Goal: Transaction & Acquisition: Purchase product/service

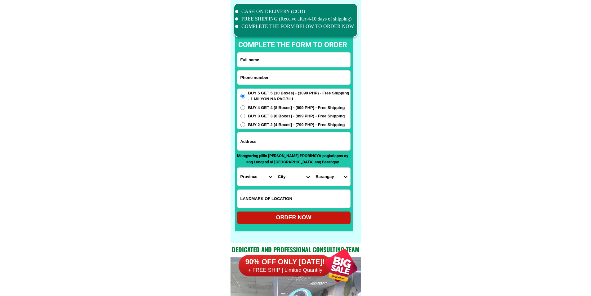
scroll to position [4825, 0]
click at [301, 81] on input "Input phone_number" at bounding box center [293, 77] width 113 height 14
paste input "09306840543"
type input "09306840543"
click at [286, 52] on input "Input full_name" at bounding box center [293, 59] width 113 height 15
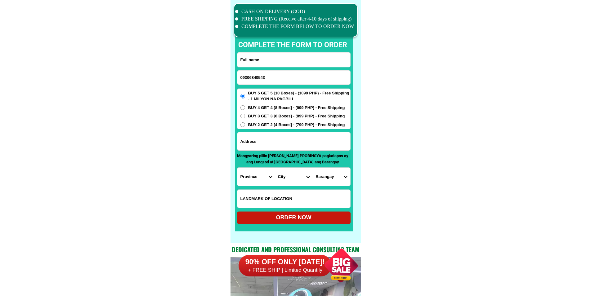
paste input "[DATE][PERSON_NAME] Autentico"
type input "[DATE][PERSON_NAME] Autentico"
click at [293, 144] on input "Input address" at bounding box center [293, 141] width 113 height 18
paste input "purok 1 [GEOGRAPHIC_DATA] [GEOGRAPHIC_DATA], near n [GEOGRAPHIC_DATA]"
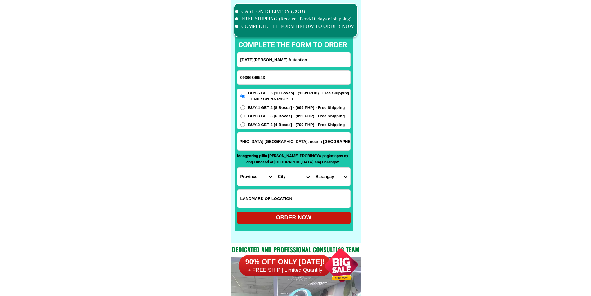
type input "purok 1 [GEOGRAPHIC_DATA] [GEOGRAPHIC_DATA], near n [GEOGRAPHIC_DATA]"
click at [251, 175] on select "Province [GEOGRAPHIC_DATA] [GEOGRAPHIC_DATA] [GEOGRAPHIC_DATA] [GEOGRAPHIC_DATA…" at bounding box center [256, 177] width 38 height 18
select select "63_513"
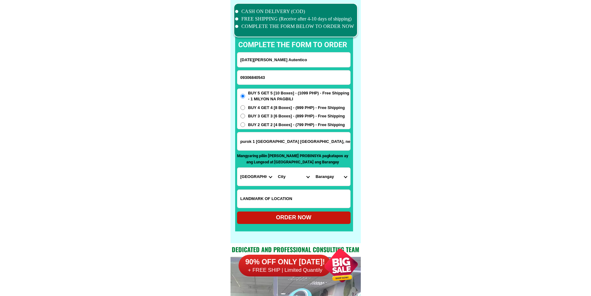
click at [237, 168] on select "Province [GEOGRAPHIC_DATA] [GEOGRAPHIC_DATA] [GEOGRAPHIC_DATA] [GEOGRAPHIC_DATA…" at bounding box center [256, 177] width 38 height 18
click at [295, 178] on select "City [GEOGRAPHIC_DATA]-[GEOGRAPHIC_DATA] [GEOGRAPHIC_DATA]-[PERSON_NAME] [GEOGR…" at bounding box center [294, 177] width 38 height 18
select select "63_5131995"
drag, startPoint x: 392, startPoint y: 183, endPoint x: 387, endPoint y: 183, distance: 4.7
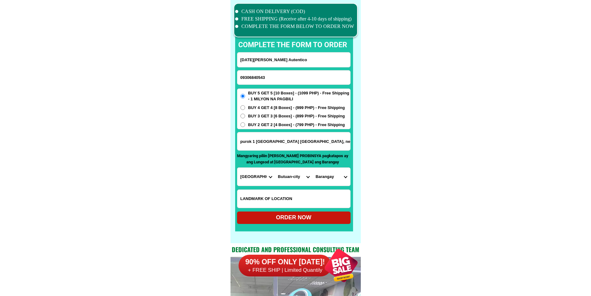
click at [320, 173] on select "Barangay Agao pob. (bgy. 3) [GEOGRAPHIC_DATA][PERSON_NAME] Ampayon Anticala [GE…" at bounding box center [332, 177] width 38 height 18
select select "63_51319956214"
click at [313, 168] on select "Barangay Agao pob. (bgy. 3) [GEOGRAPHIC_DATA][PERSON_NAME] Ampayon Anticala [GE…" at bounding box center [332, 177] width 38 height 18
click at [304, 212] on form "[DATE][PERSON_NAME] Autentico 09306840543 ORDER NOW purok 1 [GEOGRAPHIC_DATA] […" at bounding box center [294, 138] width 114 height 172
click at [303, 220] on div "ORDER NOW" at bounding box center [294, 217] width 114 height 8
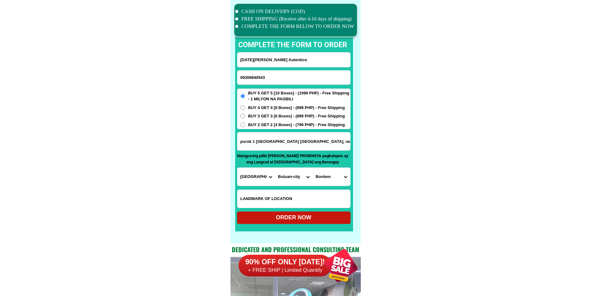
radio input "true"
click at [320, 77] on input "09306840543" at bounding box center [293, 77] width 113 height 14
paste input "09167457284"
type input "09167457284"
click at [289, 61] on input "[DATE][PERSON_NAME] Autentico" at bounding box center [293, 59] width 113 height 15
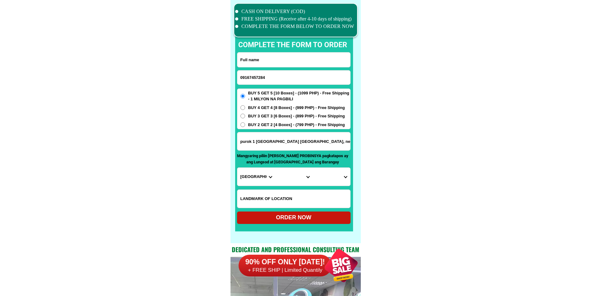
paste input "[PERSON_NAME]"
type input "[PERSON_NAME]"
click at [304, 145] on input "Input address" at bounding box center [293, 141] width 113 height 18
paste input "62 MANITÒ AVENUE [PERSON_NAME] CABANATUAN CITY [GEOGRAPHIC_DATA]"
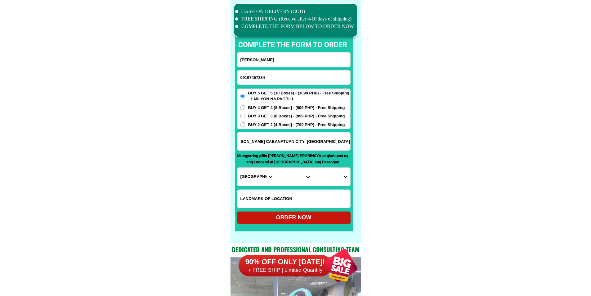
type input "62 MANITÒ AVENUE [PERSON_NAME] CABANATUAN CITY [GEOGRAPHIC_DATA]"
click at [312, 200] on input "Input LANDMARKOFLOCATION" at bounding box center [293, 199] width 113 height 18
paste input "tapat ng palenke.ngkapitan pepe"
type input "tapat ng palenke.ngkapitan pepe"
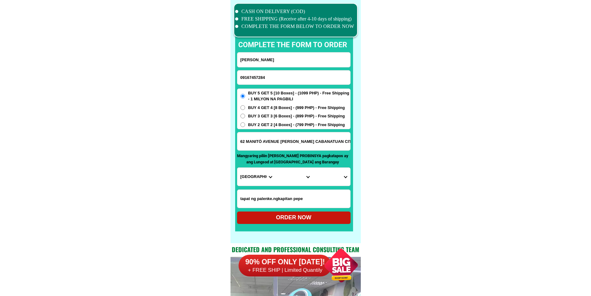
drag, startPoint x: 336, startPoint y: 142, endPoint x: 392, endPoint y: 138, distance: 56.6
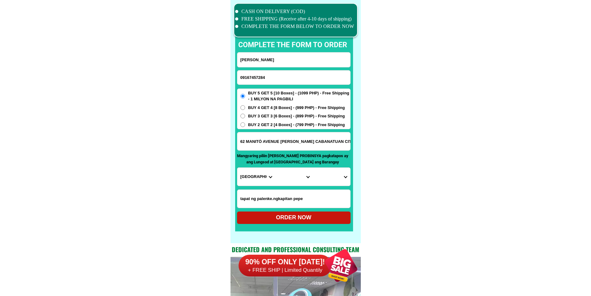
click at [248, 178] on select "Province [GEOGRAPHIC_DATA] [GEOGRAPHIC_DATA] [GEOGRAPHIC_DATA] [GEOGRAPHIC_DATA…" at bounding box center [256, 177] width 38 height 18
select select "63_198"
drag, startPoint x: 327, startPoint y: 141, endPoint x: 419, endPoint y: 140, distance: 91.9
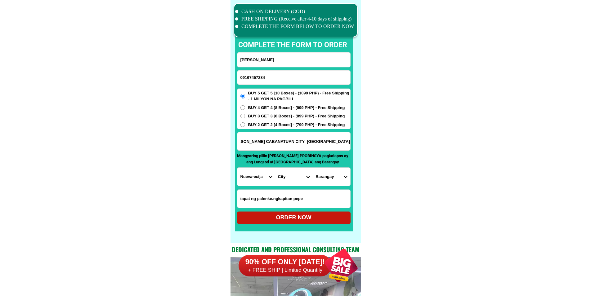
click at [286, 180] on select "City [GEOGRAPHIC_DATA] [GEOGRAPHIC_DATA] [GEOGRAPHIC_DATA]-city [GEOGRAPHIC_DAT…" at bounding box center [294, 177] width 38 height 18
select select "63_1988988"
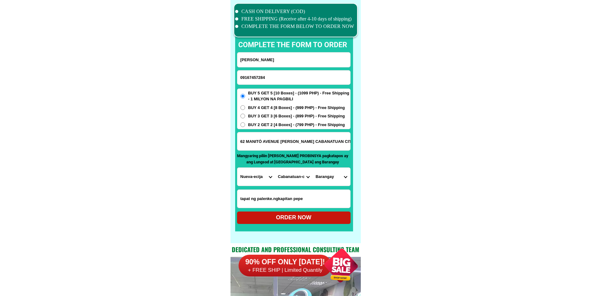
scroll to position [0, 56]
drag, startPoint x: 340, startPoint y: 142, endPoint x: 407, endPoint y: 148, distance: 67.0
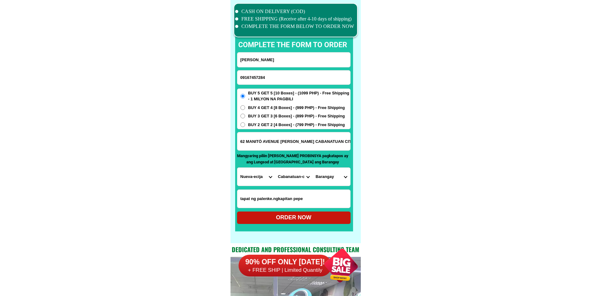
click at [347, 177] on select "Barangay Aduas centro (aduas) Aduas norte Aduas sur [GEOGRAPHIC_DATA] buhay Bag…" at bounding box center [332, 177] width 38 height 18
click at [347, 176] on select "Barangay Aduas centro (aduas) Aduas norte Aduas sur [GEOGRAPHIC_DATA] buhay Bag…" at bounding box center [332, 177] width 38 height 18
select select "63_19889888002"
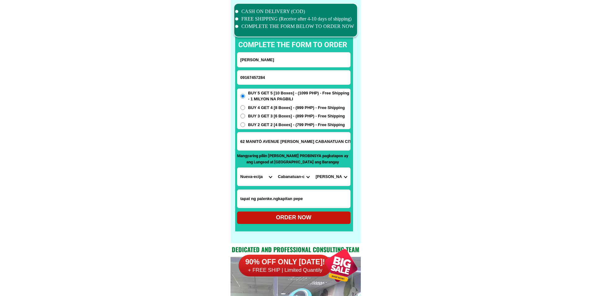
click at [324, 216] on div "ORDER NOW" at bounding box center [294, 217] width 114 height 8
radio input "true"
click at [292, 75] on input "09167457284" at bounding box center [293, 77] width 113 height 14
paste input "09534535180"
type input "09534535180"
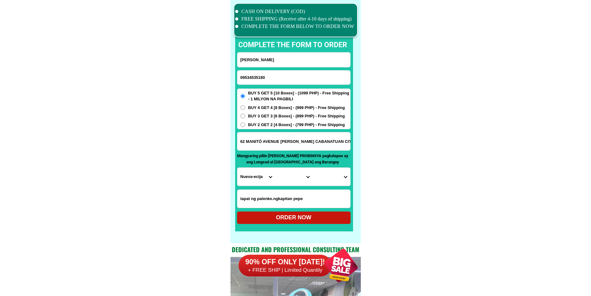
click at [288, 61] on input "[PERSON_NAME]" at bounding box center [293, 59] width 113 height 15
paste input "[PERSON_NAME] Langutan"
type input "[PERSON_NAME] Langutan"
click at [284, 142] on input "Input address" at bounding box center [293, 141] width 113 height 18
paste input "Datu Tangkilan Sindangan Zambo. Del Norte crossing yo [GEOGRAPHIC_DATA]"
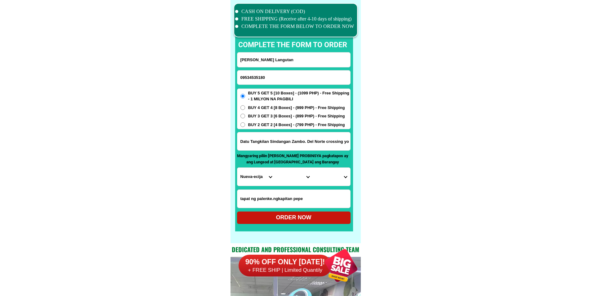
scroll to position [0, 14]
type input "Datu Tangkilan Sindangan Zambo. Del Norte crossing yo [GEOGRAPHIC_DATA]"
click at [251, 171] on select "Province [GEOGRAPHIC_DATA] [GEOGRAPHIC_DATA] [GEOGRAPHIC_DATA] [GEOGRAPHIC_DATA…" at bounding box center [256, 177] width 38 height 18
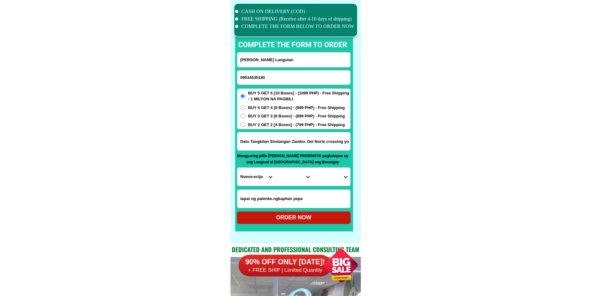
select select "63_800"
drag, startPoint x: 448, startPoint y: 175, endPoint x: 444, endPoint y: 178, distance: 4.7
click at [292, 176] on select "City Bacungan Baliguian Dapitan-city [GEOGRAPHIC_DATA]-city [GEOGRAPHIC_DATA] G…" at bounding box center [294, 177] width 38 height 18
select select "63_8007214"
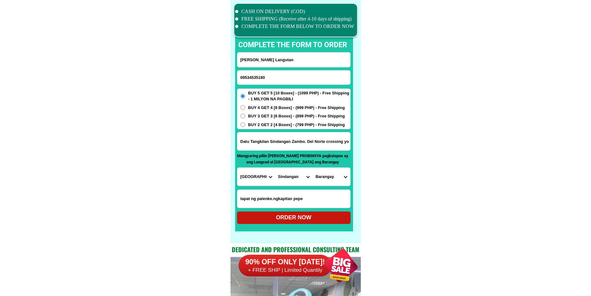
click at [326, 179] on select "Barangay Bago [PERSON_NAME] Bantayan [PERSON_NAME] [GEOGRAPHIC_DATA] Bitoon Buc…" at bounding box center [332, 177] width 38 height 18
select select "63_80072147569"
click at [330, 217] on div "ORDER NOW" at bounding box center [294, 217] width 114 height 8
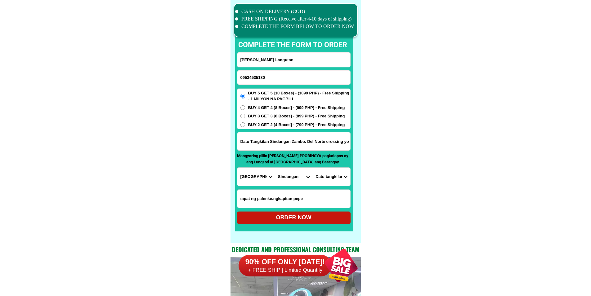
radio input "true"
click at [314, 74] on input "Input phone_number" at bounding box center [293, 77] width 113 height 14
paste input "09302989587"
type input "09302989587"
click at [294, 54] on input "Input full_name" at bounding box center [293, 59] width 113 height 15
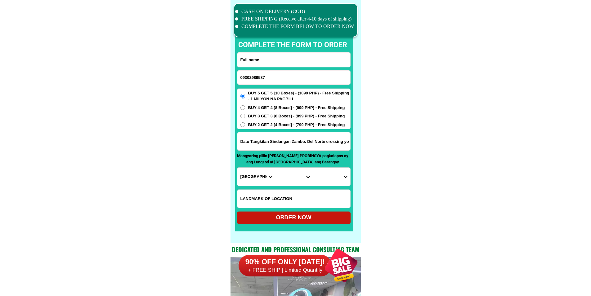
paste input "[PERSON_NAME]"
type input "[PERSON_NAME]"
click at [292, 147] on input "Input address" at bounding box center [293, 141] width 113 height 18
paste input "Purok 3 barangay [GEOGRAPHIC_DATA]"
type input "Purok 3 barangay [GEOGRAPHIC_DATA]"
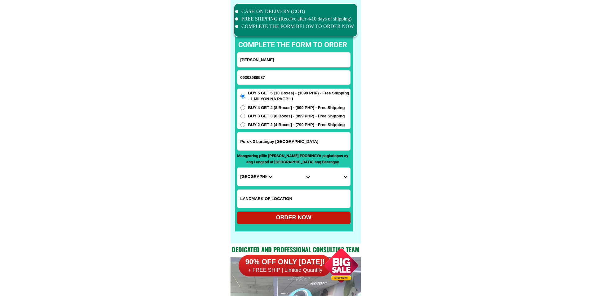
click at [246, 173] on select "Province [GEOGRAPHIC_DATA] [GEOGRAPHIC_DATA] [GEOGRAPHIC_DATA] [GEOGRAPHIC_DATA…" at bounding box center [256, 177] width 38 height 18
click at [257, 173] on select "Province [GEOGRAPHIC_DATA] [GEOGRAPHIC_DATA] [GEOGRAPHIC_DATA] [GEOGRAPHIC_DATA…" at bounding box center [256, 177] width 38 height 18
select select "63_615"
click at [237, 168] on select "Province [GEOGRAPHIC_DATA] [GEOGRAPHIC_DATA] [GEOGRAPHIC_DATA] [GEOGRAPHIC_DATA…" at bounding box center [256, 177] width 38 height 18
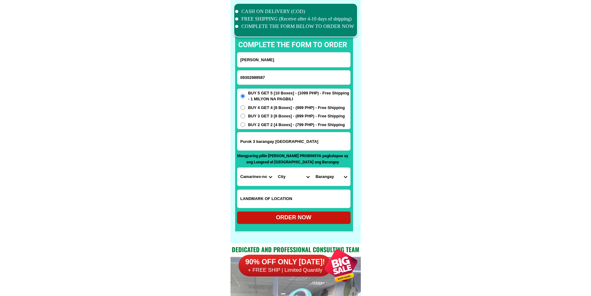
click at [290, 178] on select "City Basud Camarines-norte-[GEOGRAPHIC_DATA] [GEOGRAPHIC_DATA]-[GEOGRAPHIC_DATA…" at bounding box center [294, 177] width 38 height 18
select select "63_6157388"
click at [334, 174] on select "Barangay Alawihao Awitan Bagasbas Barangay i (pob.) [GEOGRAPHIC_DATA] (pob.) [G…" at bounding box center [332, 177] width 38 height 18
click at [337, 180] on select "Barangay Alawihao Awitan Bagasbas Barangay i (pob.) [GEOGRAPHIC_DATA] (pob.) [G…" at bounding box center [332, 177] width 38 height 18
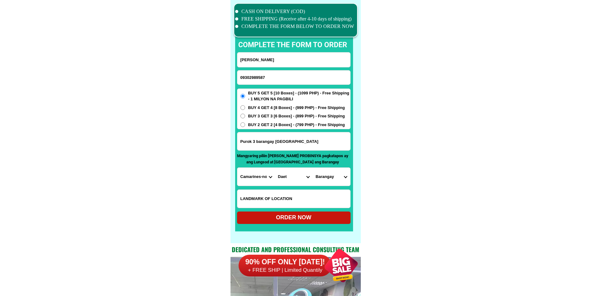
click at [337, 180] on select "Barangay Alawihao Awitan Bagasbas Barangay i (pob.) [GEOGRAPHIC_DATA] (pob.) [G…" at bounding box center [332, 177] width 38 height 18
select select "63_61573889541"
click at [313, 168] on select "Barangay Alawihao Awitan Bagasbas Barangay i (pob.) [GEOGRAPHIC_DATA] (pob.) [G…" at bounding box center [332, 177] width 38 height 18
click at [314, 219] on div "ORDER NOW" at bounding box center [294, 217] width 114 height 8
radio input "true"
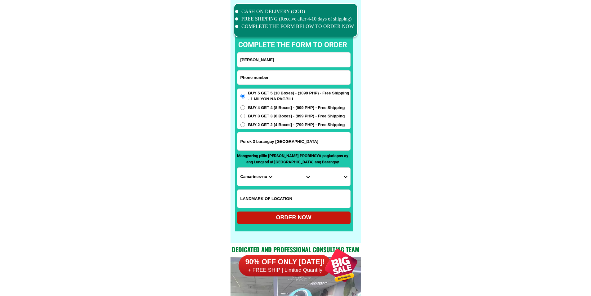
drag, startPoint x: 270, startPoint y: 79, endPoint x: 270, endPoint y: 62, distance: 17.1
click at [270, 79] on input "Input phone_number" at bounding box center [293, 77] width 113 height 14
paste input "09052734982"
type input "09052734982"
click at [282, 58] on input "[PERSON_NAME]" at bounding box center [293, 59] width 113 height 15
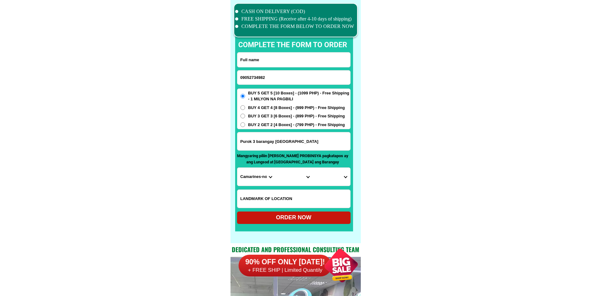
paste input "[PERSON_NAME]"
type input "[PERSON_NAME]"
click at [278, 142] on input "Purok 3 barangay [GEOGRAPHIC_DATA]" at bounding box center [293, 141] width 113 height 18
paste input "Lot2 block18 phase 3A [GEOGRAPHIC_DATA] Bacoor Cavite"
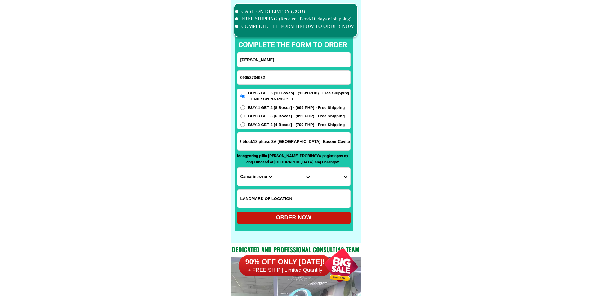
type input "Lot2 block18 phase 3A [GEOGRAPHIC_DATA] Bacoor Cavite"
click at [296, 190] on input "Input LANDMARKOFLOCATION" at bounding box center [293, 199] width 113 height 18
paste input "Panapaan 6"
type input "Panapaan 6"
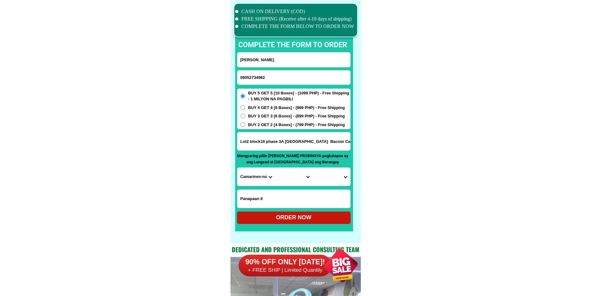
click at [350, 146] on div "Lot2 block18 phase 3A [GEOGRAPHIC_DATA] Bacoor Cavite" at bounding box center [294, 141] width 114 height 19
drag, startPoint x: 341, startPoint y: 142, endPoint x: 403, endPoint y: 143, distance: 61.8
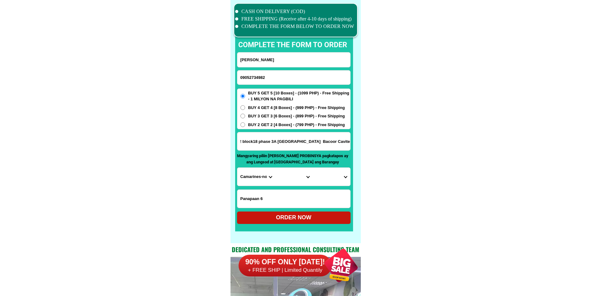
click at [255, 177] on select "Province [GEOGRAPHIC_DATA] [GEOGRAPHIC_DATA] [GEOGRAPHIC_DATA] [GEOGRAPHIC_DATA…" at bounding box center [256, 177] width 38 height 18
select select "63_826"
click at [288, 181] on select "City [PERSON_NAME] [PERSON_NAME] [GEOGRAPHIC_DATA]-city [GEOGRAPHIC_DATA]-[GEOG…" at bounding box center [294, 177] width 38 height 18
select select "63_8268103"
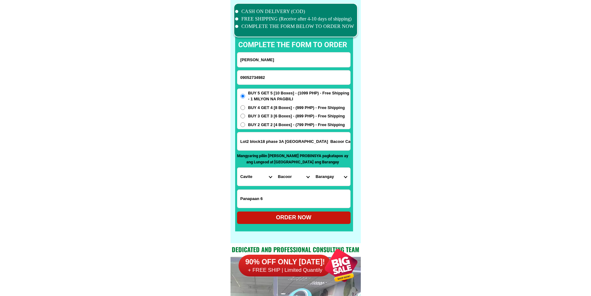
drag, startPoint x: 341, startPoint y: 147, endPoint x: 395, endPoint y: 149, distance: 54.0
click at [332, 140] on input "Lot2 block18 phase 3A [GEOGRAPHIC_DATA] Bacoor Cavite" at bounding box center [293, 141] width 113 height 18
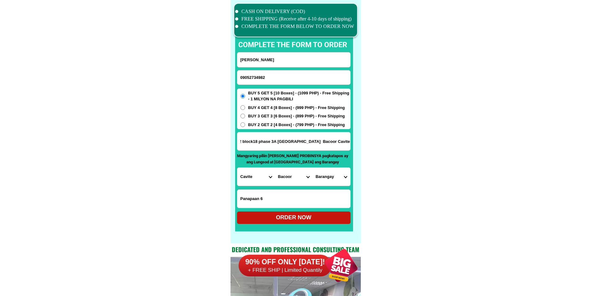
scroll to position [0, 0]
click at [336, 179] on select "Barangay [PERSON_NAME] i Aniban ii Aniban iii Aniban iv Aniban v Banalo Bayanan…" at bounding box center [332, 177] width 38 height 18
click at [344, 179] on select "Barangay [PERSON_NAME] i Aniban ii Aniban iii Aniban iv Aniban v Banalo Bayanan…" at bounding box center [332, 177] width 38 height 18
click at [359, 183] on div "CASH ON DELIVERY (COD) FREE SHIPPING (Receive after 4-10 days of shipping) COMP…" at bounding box center [296, 121] width 130 height 243
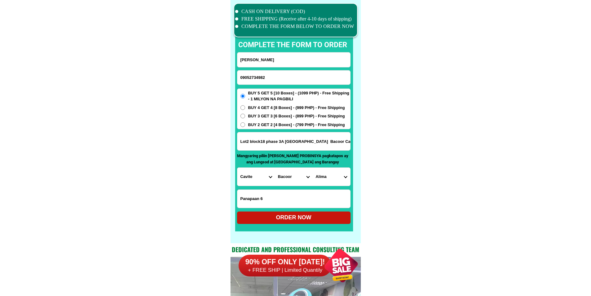
scroll to position [0, 18]
drag, startPoint x: 319, startPoint y: 147, endPoint x: 395, endPoint y: 155, distance: 76.4
click at [343, 139] on input "Lot2 block18 phase 3A [GEOGRAPHIC_DATA] Bacoor Cavite" at bounding box center [293, 141] width 113 height 18
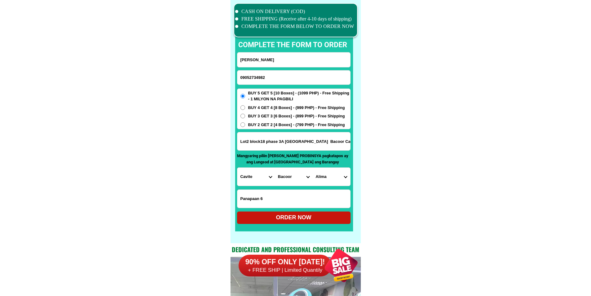
click at [343, 182] on select "Barangay [PERSON_NAME] i Aniban ii Aniban iii Aniban iv Aniban v Banalo Bayanan…" at bounding box center [332, 177] width 38 height 18
click at [334, 180] on select "Barangay [PERSON_NAME] i Aniban ii Aniban iii Aniban iv Aniban v Banalo Bayanan…" at bounding box center [332, 177] width 38 height 18
drag, startPoint x: 473, startPoint y: 162, endPoint x: 450, endPoint y: 165, distance: 23.5
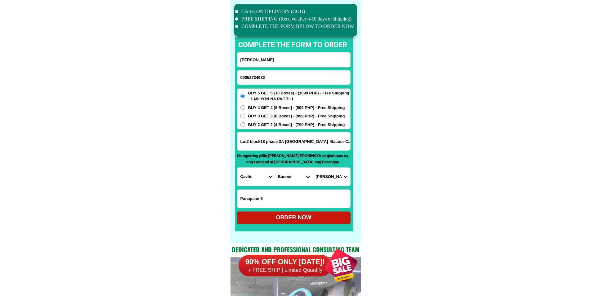
click at [331, 179] on select "Barangay [PERSON_NAME] i Aniban ii Aniban iii Aniban iv Aniban v Banalo Bayanan…" at bounding box center [332, 177] width 38 height 18
click at [297, 158] on p "Mangyaring piliin [PERSON_NAME] PROBINSYA pagkatapos ay ang Lungsod at [GEOGRAP…" at bounding box center [293, 159] width 112 height 12
click at [304, 148] on input "Lot2 block18 phase 3A [GEOGRAPHIC_DATA] Bacoor Cavite" at bounding box center [293, 141] width 113 height 18
click at [337, 178] on select "Barangay [PERSON_NAME] i Aniban ii Aniban iii Aniban iv Aniban v Banalo Bayanan…" at bounding box center [332, 177] width 38 height 18
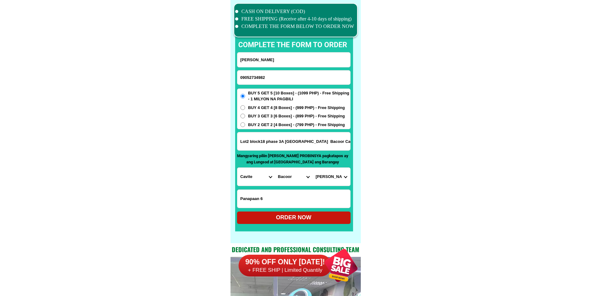
select select "63_82681036931"
click at [313, 168] on select "Barangay [PERSON_NAME] i Aniban ii Aniban iii Aniban iv Aniban v Banalo Bayanan…" at bounding box center [332, 177] width 38 height 18
click at [314, 215] on div "ORDER NOW" at bounding box center [294, 217] width 114 height 8
radio input "true"
click at [277, 73] on input "09052734982" at bounding box center [293, 77] width 113 height 14
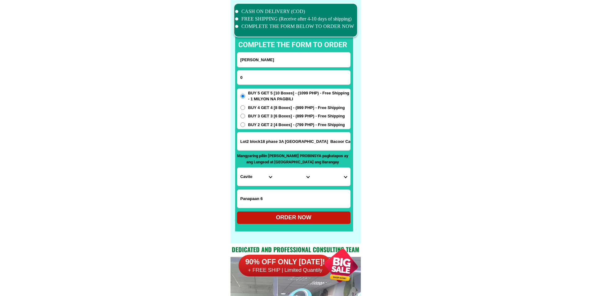
paste input "9061170987"
type input "09061170987"
drag, startPoint x: 304, startPoint y: 65, endPoint x: 293, endPoint y: 45, distance: 22.5
click at [303, 65] on input "Input full_name" at bounding box center [293, 59] width 113 height 15
paste input "[PERSON_NAME]"
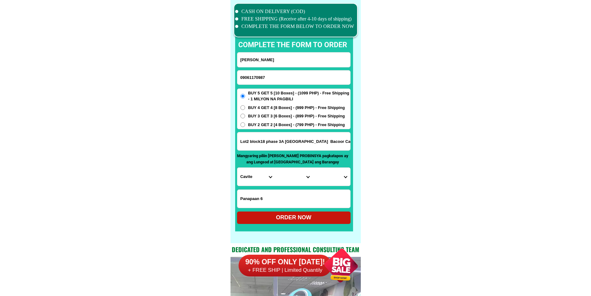
type input "[PERSON_NAME]"
click at [285, 148] on input "Input address" at bounding box center [293, 141] width 113 height 18
paste input "Cadu [PERSON_NAME]"
type input "Cadu [PERSON_NAME]"
click at [250, 185] on select "Province [GEOGRAPHIC_DATA] [GEOGRAPHIC_DATA] [GEOGRAPHIC_DATA] [GEOGRAPHIC_DATA…" at bounding box center [256, 177] width 38 height 18
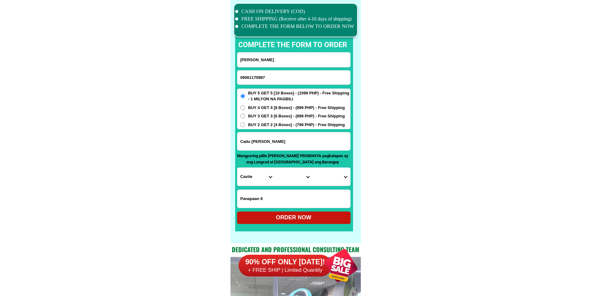
select select "63_305"
click at [286, 179] on select "City [GEOGRAPHIC_DATA] [PERSON_NAME]-city [GEOGRAPHIC_DATA] [PERSON_NAME] Echag…" at bounding box center [294, 177] width 38 height 18
select select "63_3059317"
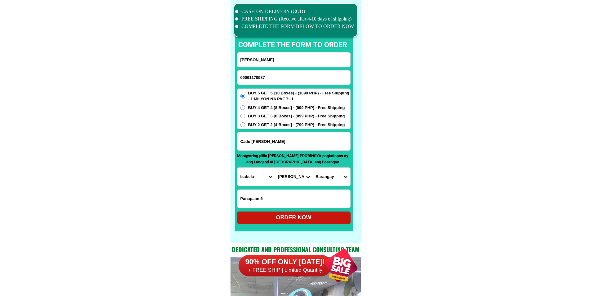
click at [334, 174] on select "Barangay Aggasian Alibagu Allinguigan 1st Allinguigan 2nd Allinguigan 3rd Arusi…" at bounding box center [332, 177] width 38 height 18
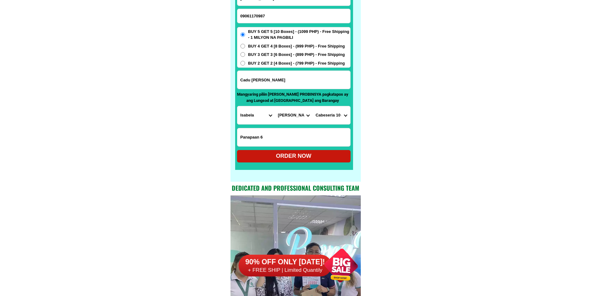
scroll to position [4887, 0]
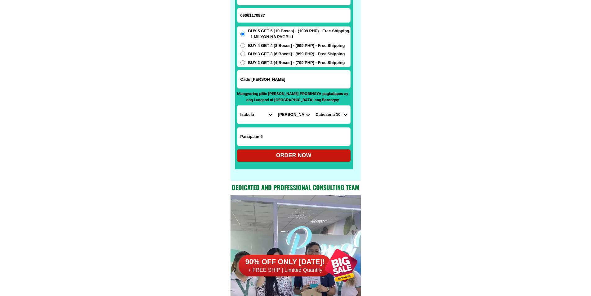
click at [333, 117] on select "Barangay Aggasian Alibagu Allinguigan 1st Allinguigan 2nd Allinguigan 3rd Arusi…" at bounding box center [332, 115] width 38 height 18
select select "63_30593172112"
click at [313, 106] on select "Barangay Aggasian Alibagu Allinguigan 1st Allinguigan 2nd Allinguigan 3rd Arusi…" at bounding box center [332, 115] width 38 height 18
click at [307, 156] on div "ORDER NOW" at bounding box center [294, 155] width 114 height 8
radio input "true"
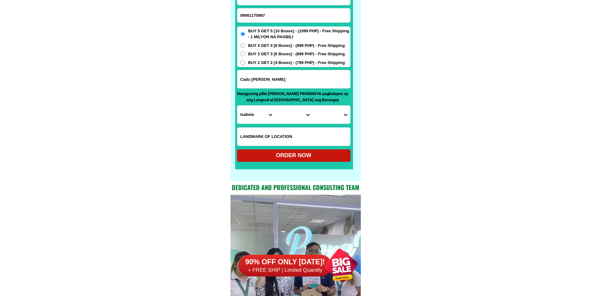
click at [295, 81] on input "Cadu [PERSON_NAME]" at bounding box center [293, 79] width 113 height 18
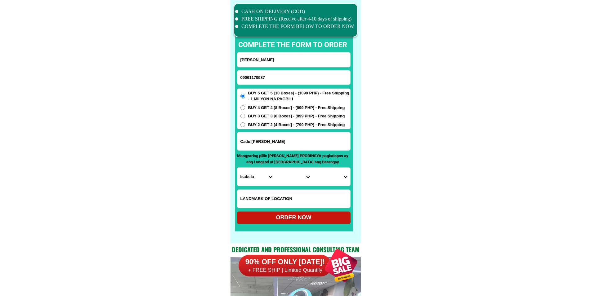
click at [282, 83] on input "09061170987" at bounding box center [293, 77] width 113 height 14
paste input "9814047321"
type input "09814047321"
drag, startPoint x: 281, startPoint y: 59, endPoint x: 280, endPoint y: 10, distance: 49.0
click at [281, 59] on input "[PERSON_NAME]" at bounding box center [293, 59] width 113 height 15
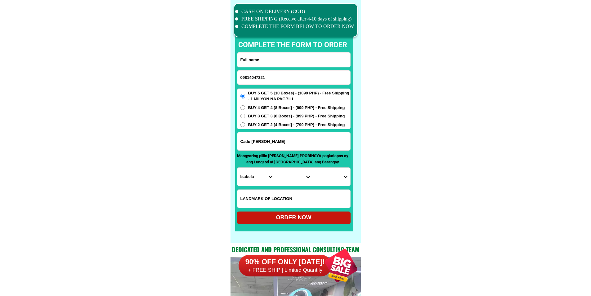
paste input "Bans Julao"
type input "Bans Julao"
click at [268, 136] on input "Input address" at bounding box center [293, 141] width 113 height 18
paste input "ito po ang pangalan ko [PERSON_NAME].fragante pandan antique purok uno"
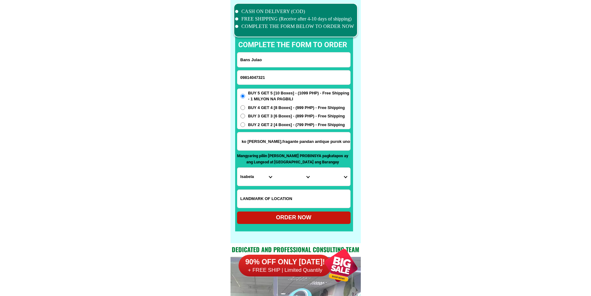
type input "ito po ang pangalan ko [PERSON_NAME].fragante pandan antique purok uno"
click at [252, 180] on select "Province [GEOGRAPHIC_DATA] [GEOGRAPHIC_DATA] [GEOGRAPHIC_DATA] [GEOGRAPHIC_DATA…" at bounding box center [256, 177] width 38 height 18
select select "63_278"
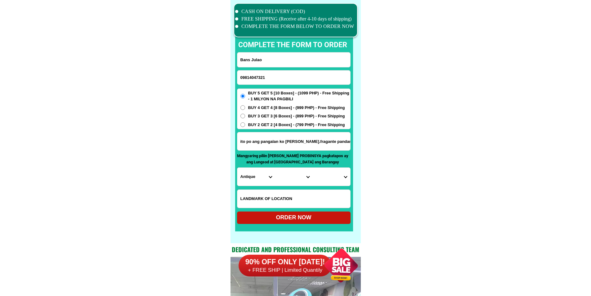
click at [237, 168] on select "Province [GEOGRAPHIC_DATA] [GEOGRAPHIC_DATA] [GEOGRAPHIC_DATA] [GEOGRAPHIC_DATA…" at bounding box center [256, 177] width 38 height 18
drag, startPoint x: 323, startPoint y: 145, endPoint x: 415, endPoint y: 149, distance: 91.9
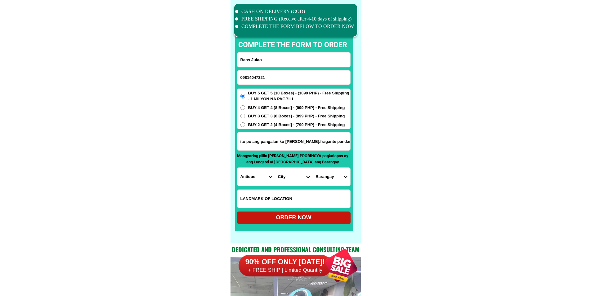
click at [293, 178] on select "City Anini-y Antique-libertad Antique-san-[PERSON_NAME] Antique-san-[PERSON_NAM…" at bounding box center [294, 177] width 38 height 18
select select "63_2783708"
click at [324, 182] on select "[GEOGRAPHIC_DATA] Bagumbayan Baybay [GEOGRAPHIC_DATA] [PERSON_NAME][GEOGRAPHIC_…" at bounding box center [332, 177] width 38 height 18
select select "63_27837082016"
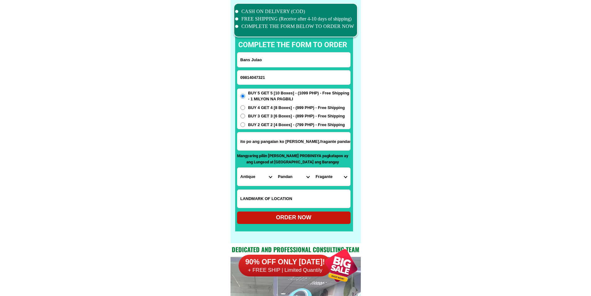
click at [343, 218] on div "ORDER NOW" at bounding box center [294, 217] width 114 height 8
type input "ito po ang pangalan ko [PERSON_NAME].fragante pandan antique purok uno"
radio input "true"
drag, startPoint x: 267, startPoint y: 77, endPoint x: 267, endPoint y: 71, distance: 5.9
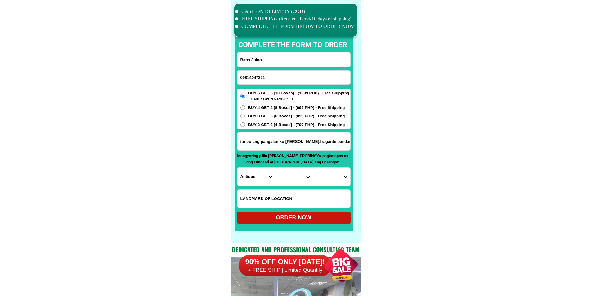
click at [267, 77] on input "09814047321" at bounding box center [293, 77] width 113 height 14
paste input "09105742356"
type input "09105742356"
click at [286, 59] on input "Bans Julao" at bounding box center [293, 59] width 113 height 15
paste input "Dong [PERSON_NAME]"
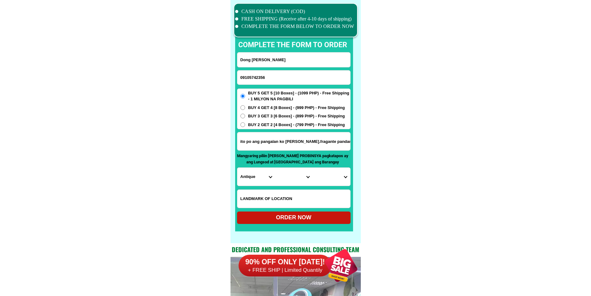
type input "Dong [PERSON_NAME]"
click at [288, 144] on input "Input address" at bounding box center [293, 141] width 113 height 18
paste input "villacora porok 10 kabisig calinan davao cty"
type input "villacora porok 10 kabisig calinan davao cty"
click at [300, 107] on span "BUY 4 GET 4 [8 Boxes] - (999 PHP) - Free Shipping" at bounding box center [296, 108] width 97 height 6
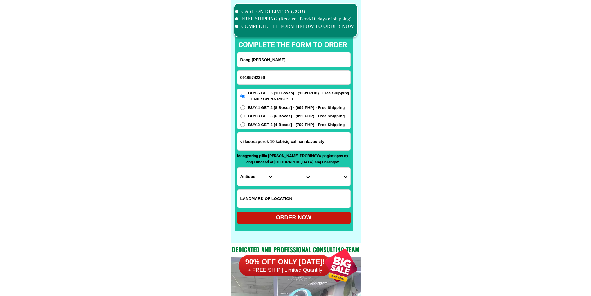
click at [245, 107] on input "BUY 4 GET 4 [8 Boxes] - (999 PHP) - Free Shipping" at bounding box center [243, 107] width 5 height 5
radio input "true"
click at [255, 173] on select "Province [GEOGRAPHIC_DATA] [GEOGRAPHIC_DATA] [GEOGRAPHIC_DATA] [GEOGRAPHIC_DATA…" at bounding box center [256, 177] width 38 height 18
select select "63_738"
click at [284, 174] on select "City" at bounding box center [294, 177] width 38 height 18
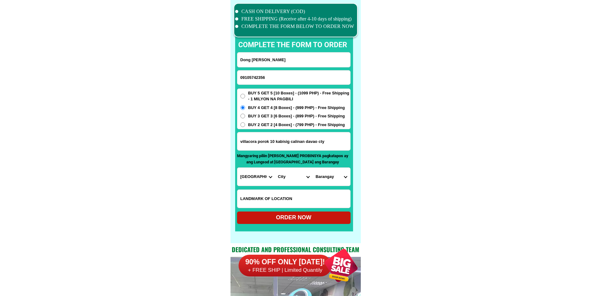
select select "63_7387159"
click at [343, 178] on select "[GEOGRAPHIC_DATA] [PERSON_NAME] (lasang) [PERSON_NAME] Angalan Atan-awe Baganih…" at bounding box center [332, 177] width 38 height 18
select select "63_73871593068"
drag, startPoint x: 367, startPoint y: 186, endPoint x: 365, endPoint y: 190, distance: 5.3
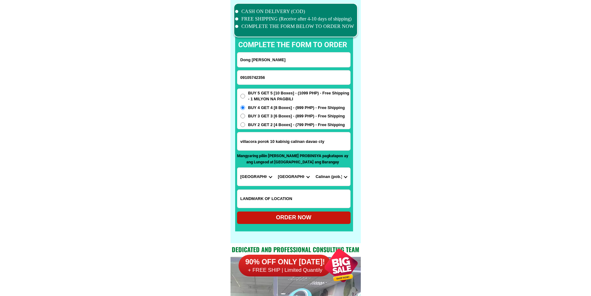
click at [336, 209] on form "Dong [PERSON_NAME] 09105742356 ORDER NOW villacora porok 10 kabisig calinan [GE…" at bounding box center [294, 138] width 114 height 172
click at [329, 221] on div "ORDER NOW" at bounding box center [294, 217] width 114 height 8
type input "09105742356"
type input "villacora porok 10 kabisig calinan davao cty"
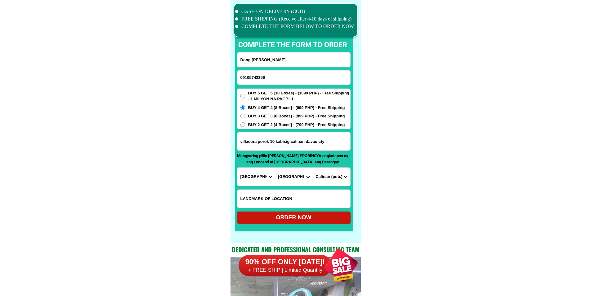
radio input "true"
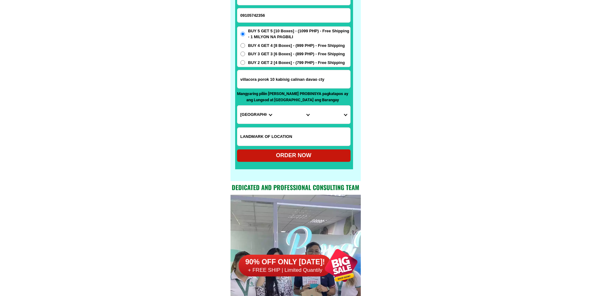
scroll to position [4856, 0]
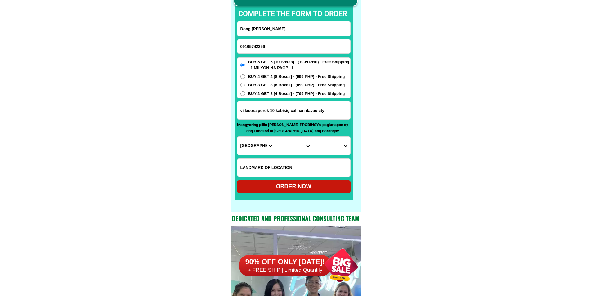
click at [302, 27] on input "Dong [PERSON_NAME]" at bounding box center [293, 28] width 113 height 15
click at [258, 45] on input "09105742356" at bounding box center [293, 46] width 113 height 14
paste input "09262893601"
type input "09262893601"
click at [298, 24] on input "Input full_name" at bounding box center [293, 28] width 113 height 15
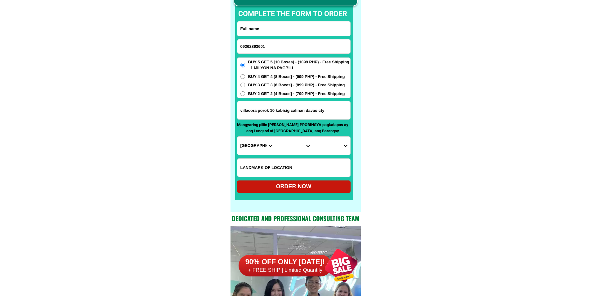
paste input "[PERSON_NAME] [PERSON_NAME]"
type input "[PERSON_NAME] [PERSON_NAME]"
click at [282, 110] on input "Input address" at bounding box center [293, 110] width 113 height 18
paste input "Sta [PERSON_NAME] Pampanga. water distric"
type input "Sta [PERSON_NAME] Pampanga. water distric"
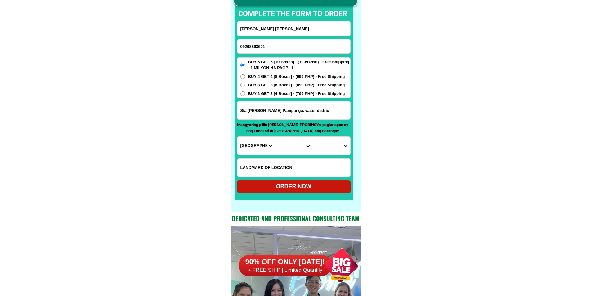
click at [254, 145] on select "Province [GEOGRAPHIC_DATA] [GEOGRAPHIC_DATA] [GEOGRAPHIC_DATA] [GEOGRAPHIC_DATA…" at bounding box center [256, 146] width 38 height 18
select select "63_779"
click at [286, 145] on select "City [GEOGRAPHIC_DATA]-city [GEOGRAPHIC_DATA] Arayat Bacolor [GEOGRAPHIC_DATA] …" at bounding box center [294, 146] width 38 height 18
select select "63_7796183"
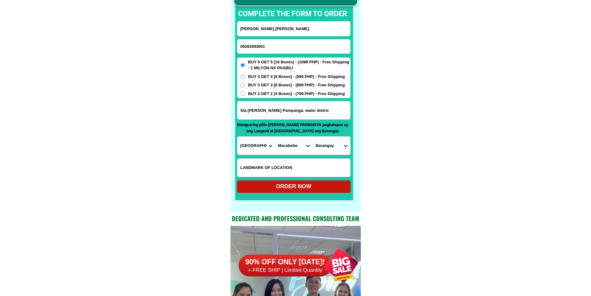
click at [336, 147] on select "Barangay [GEOGRAPHIC_DATA] tete [PERSON_NAME] Castuli [GEOGRAPHIC_DATA] [GEOGRA…" at bounding box center [332, 146] width 38 height 18
select select "63_77961834010"
click at [313, 137] on select "Barangay [GEOGRAPHIC_DATA] tete [PERSON_NAME] Castuli [GEOGRAPHIC_DATA] [GEOGRA…" at bounding box center [332, 146] width 38 height 18
click at [314, 181] on form "[PERSON_NAME] [PERSON_NAME] 09262893601 ORDER NOW Sta [PERSON_NAME] Pampanga. w…" at bounding box center [294, 107] width 114 height 172
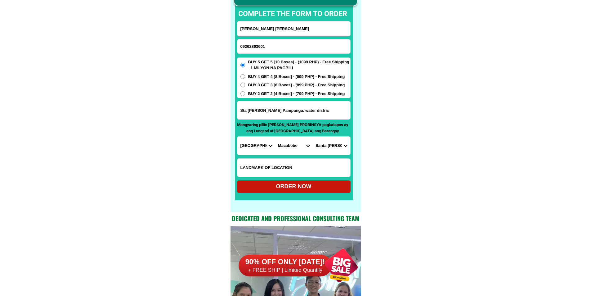
click at [314, 181] on div "ORDER NOW" at bounding box center [294, 186] width 114 height 12
radio input "true"
click at [272, 49] on input "09262893601" at bounding box center [293, 46] width 113 height 14
paste input "09532544053"
type input "09532544053"
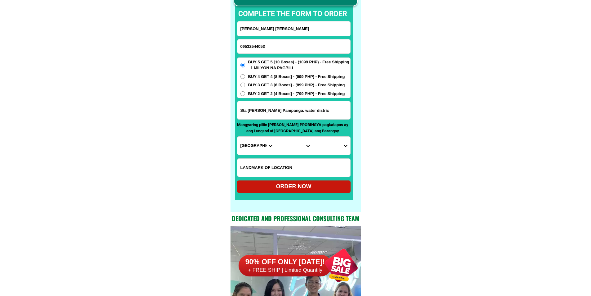
click at [286, 29] on input "[PERSON_NAME] [PERSON_NAME]" at bounding box center [293, 28] width 113 height 15
paste input "[PERSON_NAME] Artemis [PERSON_NAME]"
type input "[PERSON_NAME] Artemis [PERSON_NAME]"
click at [300, 118] on input "Input address" at bounding box center [293, 110] width 113 height 18
paste input "[STREET_ADDRESS]"
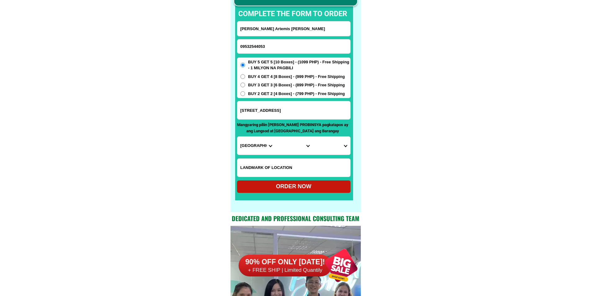
type input "[STREET_ADDRESS]"
click at [252, 149] on select "Province [GEOGRAPHIC_DATA] [GEOGRAPHIC_DATA] [GEOGRAPHIC_DATA] [GEOGRAPHIC_DATA…" at bounding box center [256, 146] width 38 height 18
select select "63_219"
click at [279, 149] on select "City [GEOGRAPHIC_DATA] [GEOGRAPHIC_DATA] [GEOGRAPHIC_DATA] [GEOGRAPHIC_DATA]-ci…" at bounding box center [294, 146] width 38 height 18
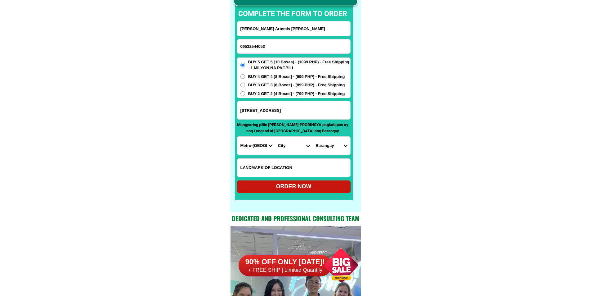
select select "63_2191080"
click at [333, 146] on select "[GEOGRAPHIC_DATA] Bagbaguin Balangkas Bignay [PERSON_NAME] Canumay [GEOGRAPHIC_…" at bounding box center [332, 146] width 38 height 18
select select "63_21910806444"
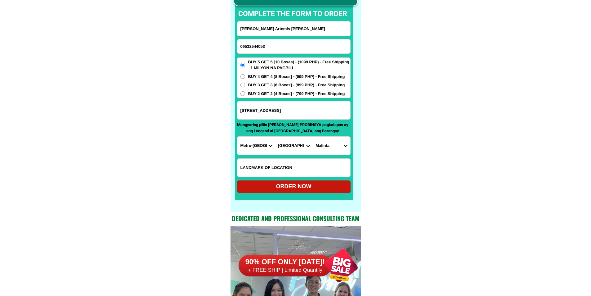
click at [317, 189] on div "ORDER NOW" at bounding box center [294, 186] width 114 height 8
radio input "true"
